Goal: Transaction & Acquisition: Purchase product/service

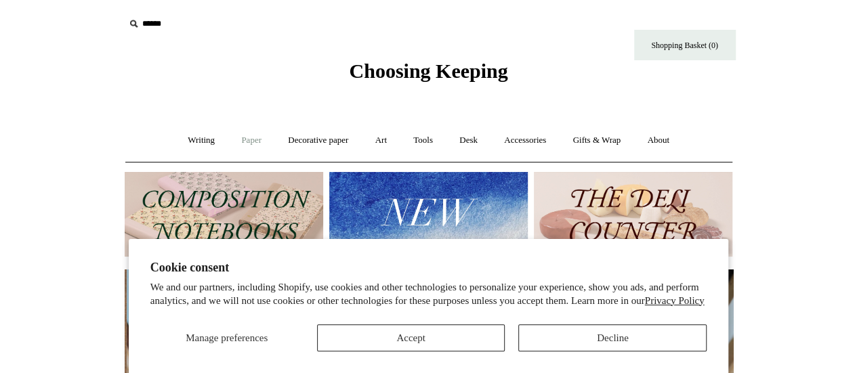
scroll to position [0, 608]
click at [469, 140] on link "Desk +" at bounding box center [468, 141] width 43 height 36
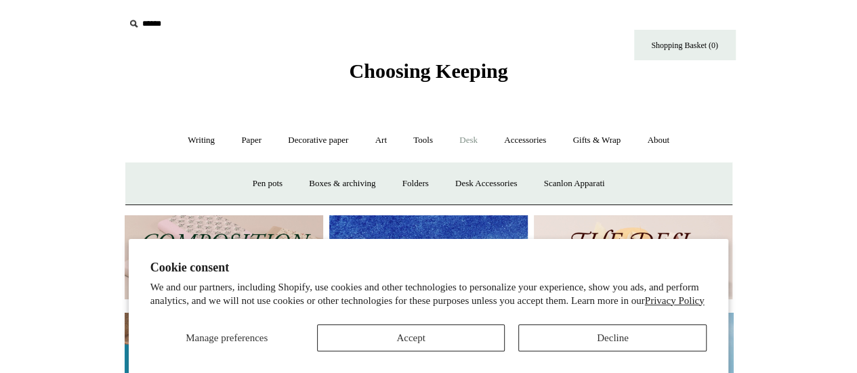
scroll to position [0, 0]
click at [522, 138] on link "Accessories +" at bounding box center [525, 141] width 66 height 36
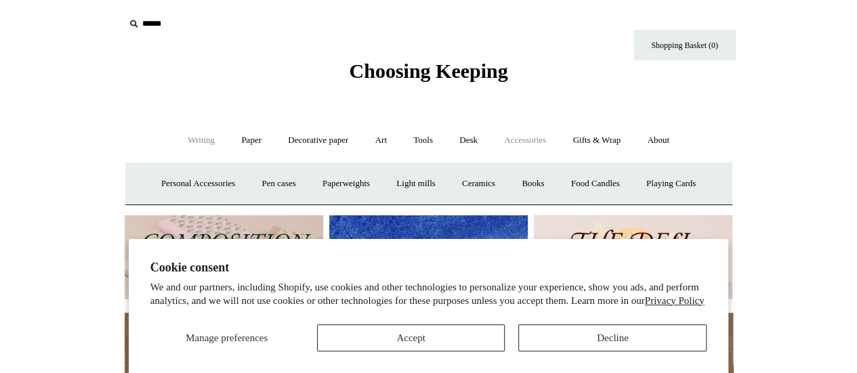
click at [190, 142] on link "Writing +" at bounding box center [200, 141] width 51 height 36
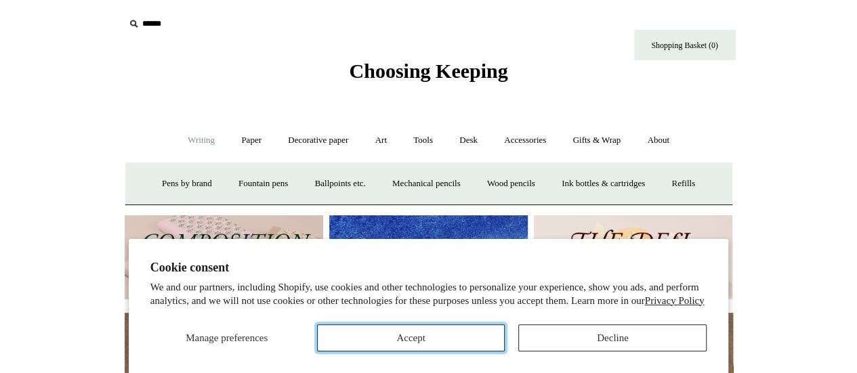
click at [405, 342] on button "Accept" at bounding box center [411, 337] width 188 height 27
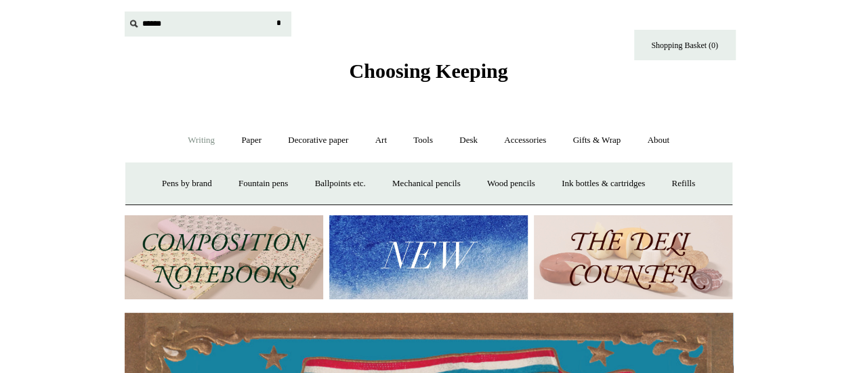
click at [148, 22] on input "text" at bounding box center [208, 24] width 167 height 25
type input "*********"
click at [272, 12] on input "*" at bounding box center [279, 24] width 14 height 24
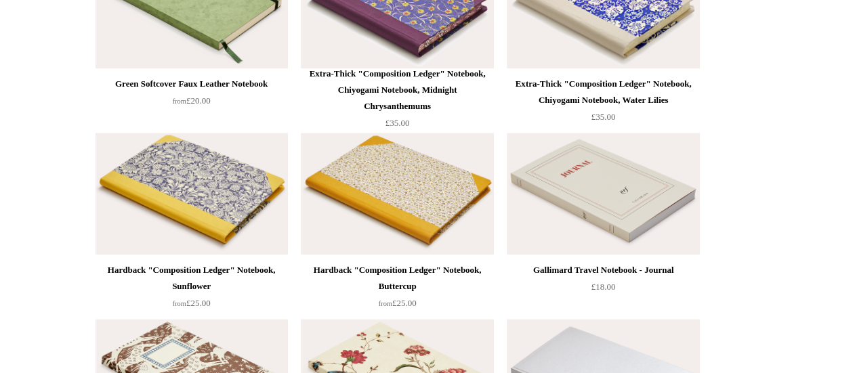
scroll to position [3386, 0]
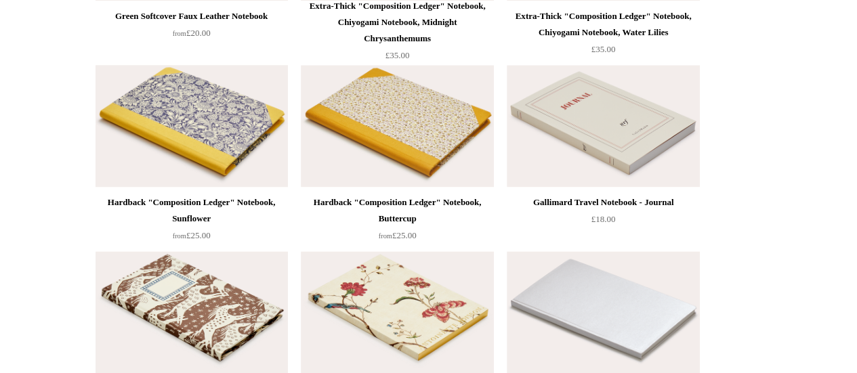
click at [188, 167] on img at bounding box center [191, 126] width 192 height 122
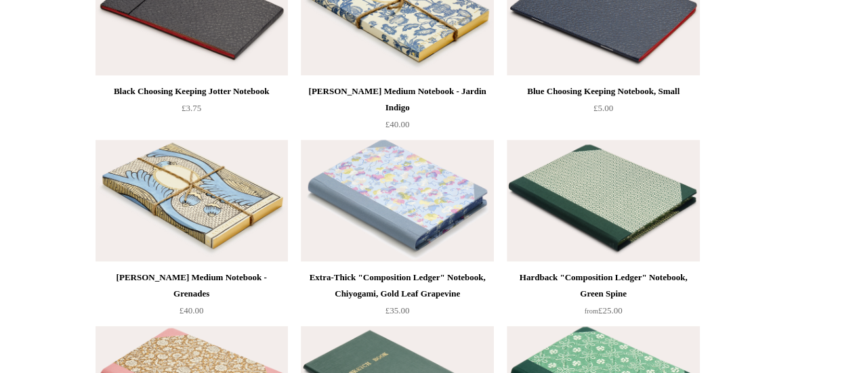
scroll to position [3928, 0]
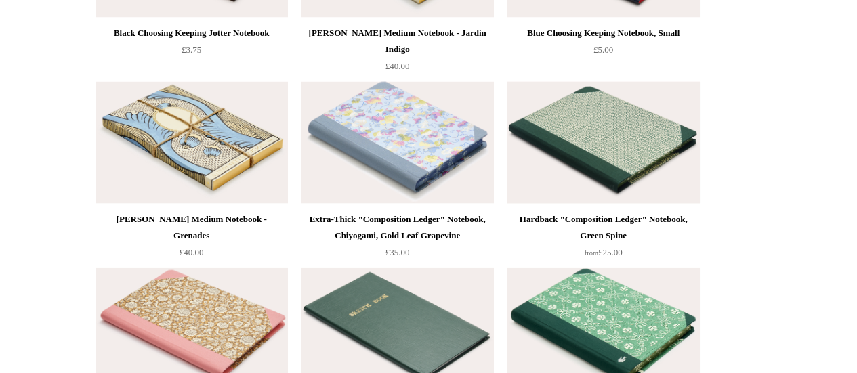
click at [616, 120] on img at bounding box center [603, 143] width 192 height 122
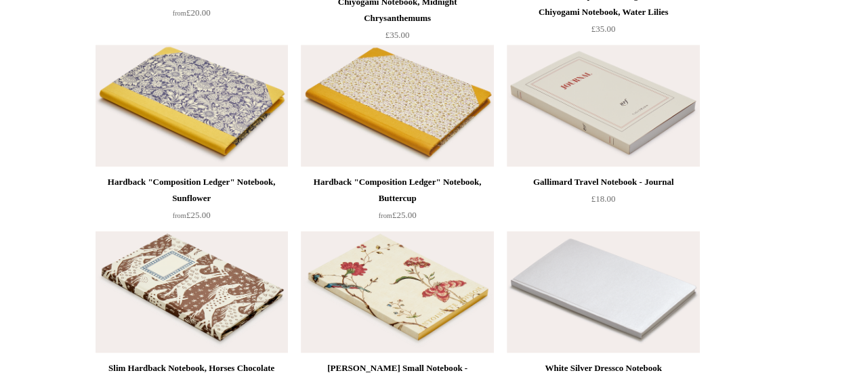
scroll to position [3318, 0]
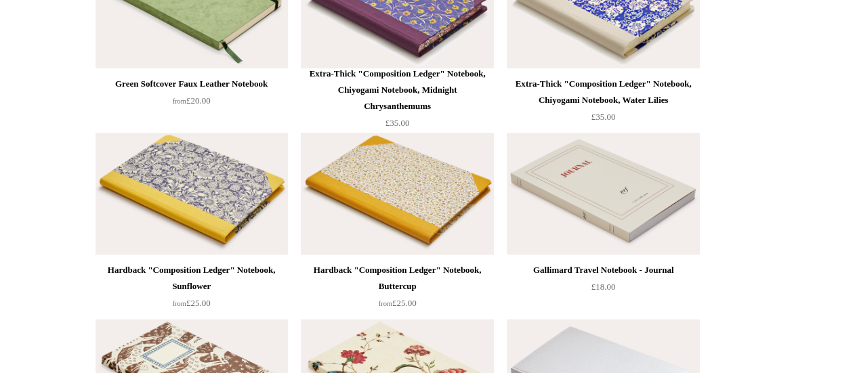
click at [419, 207] on img at bounding box center [397, 194] width 192 height 122
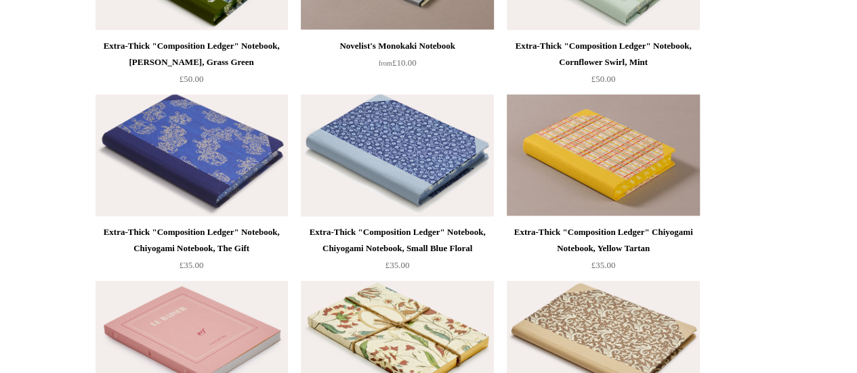
scroll to position [1490, 0]
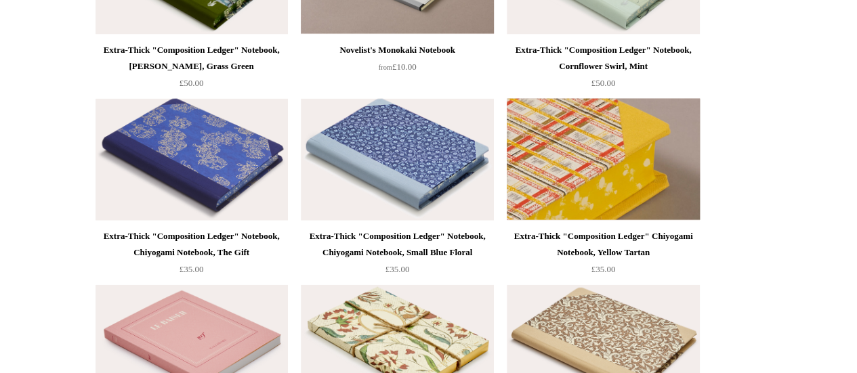
click at [620, 146] on img at bounding box center [603, 160] width 192 height 122
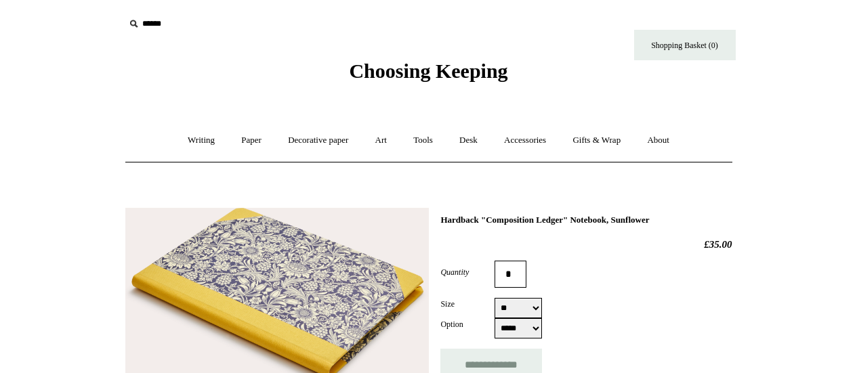
select select "**"
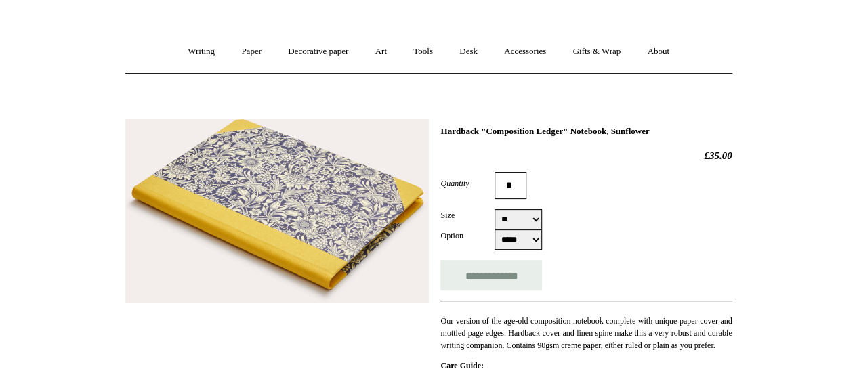
scroll to position [68, 0]
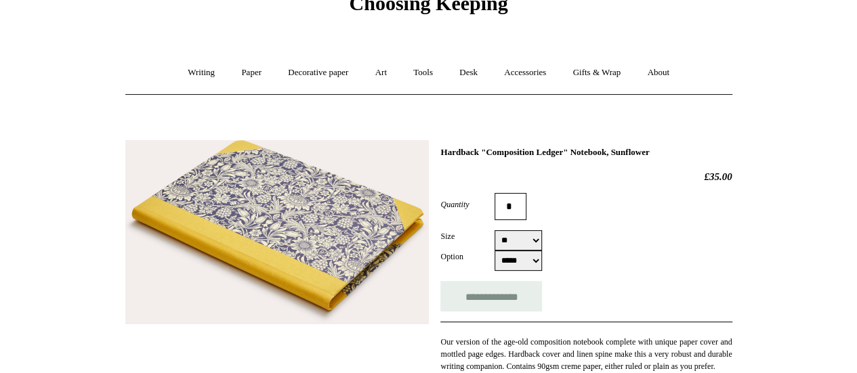
click at [306, 227] on img at bounding box center [276, 232] width 303 height 184
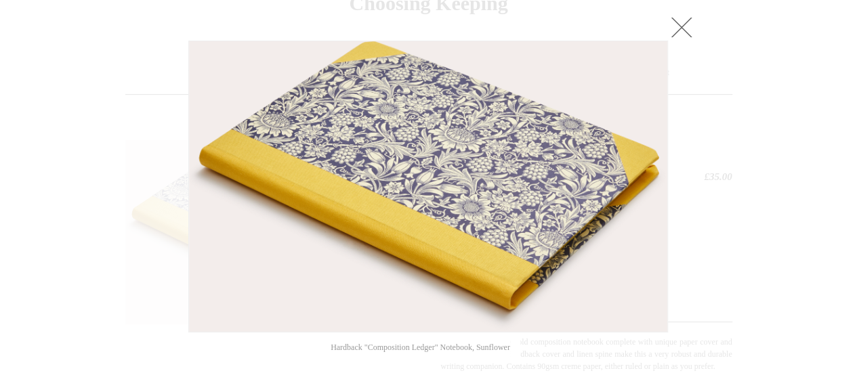
click at [675, 30] on link at bounding box center [681, 27] width 27 height 27
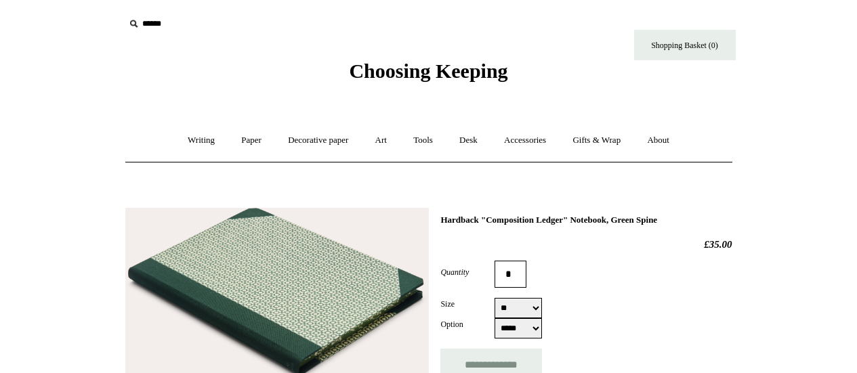
select select "**"
select select "*****"
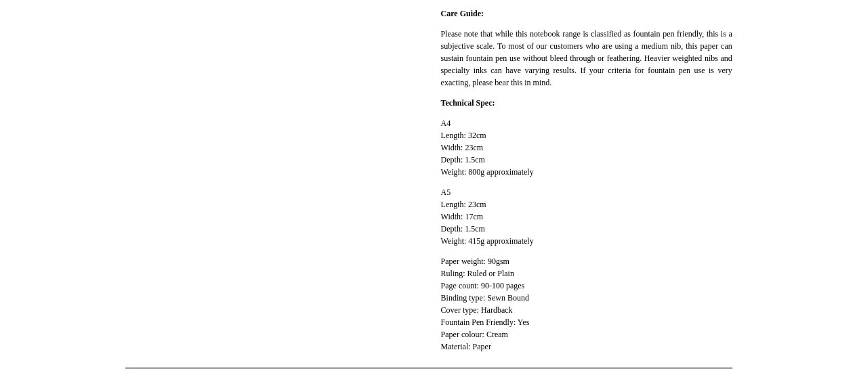
scroll to position [405, 0]
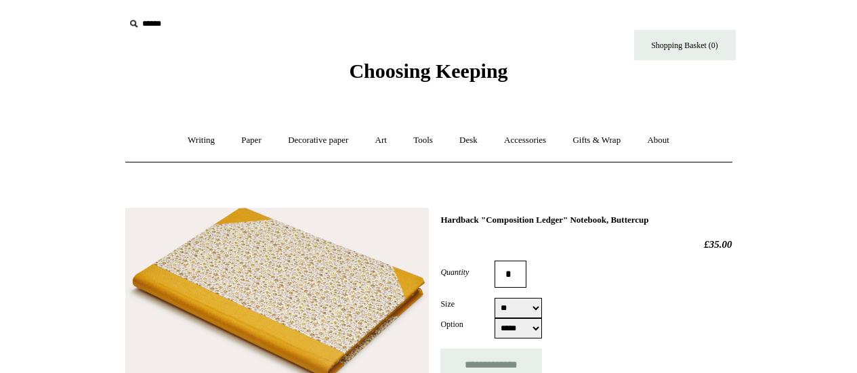
select select "**"
click at [320, 312] on img at bounding box center [276, 300] width 303 height 184
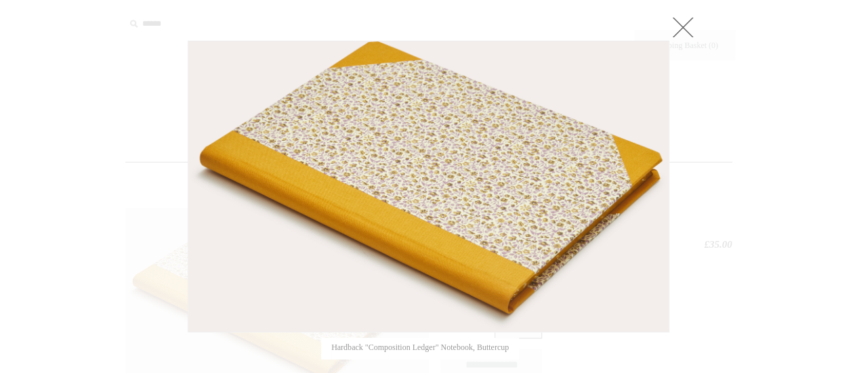
click at [683, 26] on link at bounding box center [682, 27] width 27 height 27
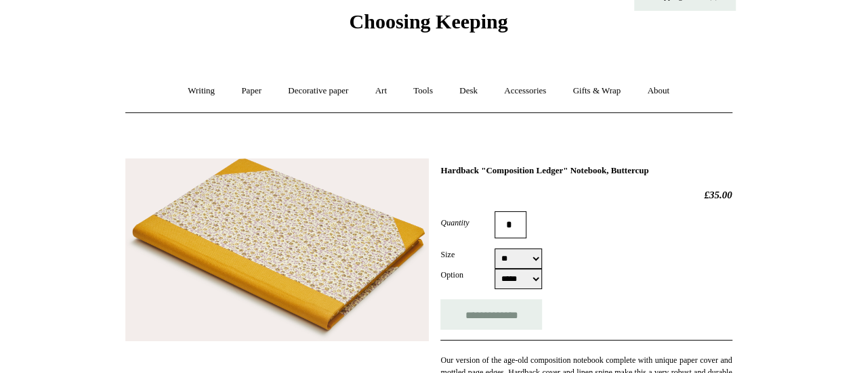
scroll to position [135, 0]
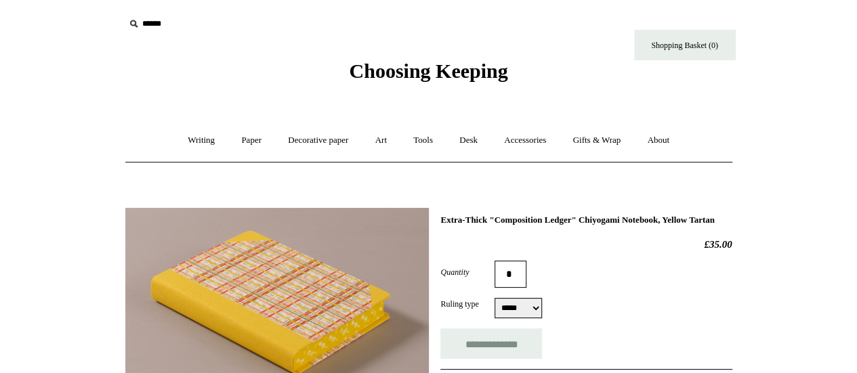
click at [328, 283] on img at bounding box center [276, 303] width 303 height 190
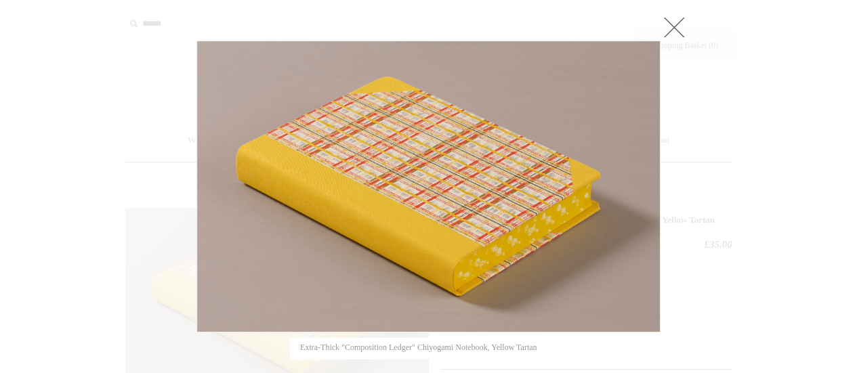
click at [444, 186] on img at bounding box center [428, 186] width 463 height 291
click at [669, 24] on link at bounding box center [673, 27] width 27 height 27
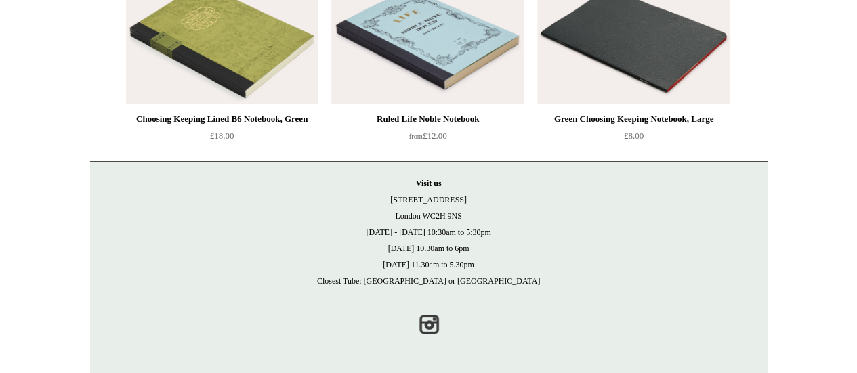
scroll to position [243, 0]
